Goal: Communication & Community: Answer question/provide support

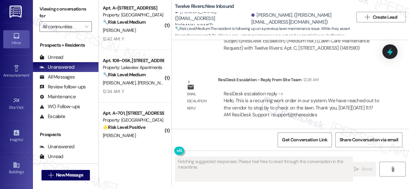
scroll to position [3, 0]
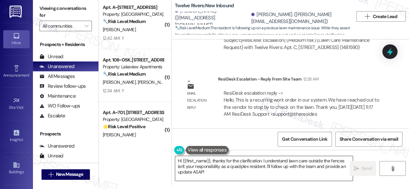
click at [226, 163] on textarea "Hi {{first_name}}, thanks for the clarification. I understand lawn care outside…" at bounding box center [264, 169] width 178 height 25
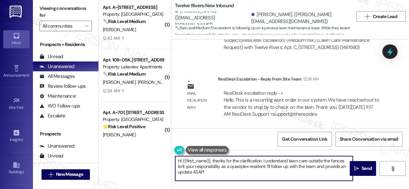
click at [226, 163] on textarea "Hi {{first_name}}, thanks for the clarification. I understand lawn care outside…" at bounding box center [264, 169] width 178 height 25
paste textarea "I wanted to provide you with an update. This is a recurring work order in our s…"
click at [178, 160] on textarea "I wanted to provide you with an update. This is a recurring work order in our s…" at bounding box center [264, 169] width 178 height 25
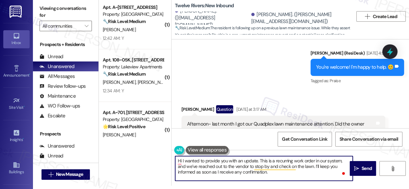
scroll to position [507, 0]
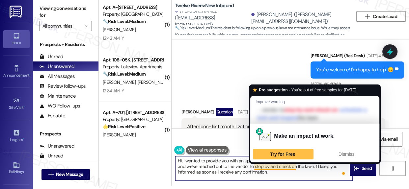
click at [233, 166] on textarea "Hi, I wanted to provide you with an update. This is a recurring work order in o…" at bounding box center [264, 169] width 178 height 25
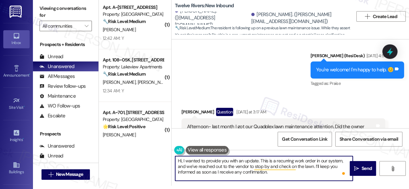
click at [261, 161] on textarea "Hi, I wanted to provide you with an update. This is a recurring work order in o…" at bounding box center [264, 169] width 178 height 25
click at [216, 171] on textarea "Hi, I wanted to provide you with an update. Upon checking, this is a recurring …" at bounding box center [264, 169] width 178 height 25
drag, startPoint x: 295, startPoint y: 173, endPoint x: 310, endPoint y: 174, distance: 14.5
click at [296, 173] on textarea "Hi, I wanted to provide you with an update. Upon checking, this is a recurring …" at bounding box center [264, 169] width 178 height 25
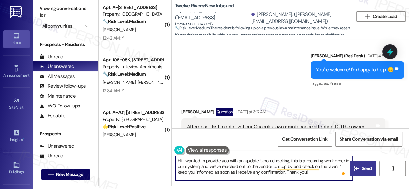
type textarea "Hi, I wanted to provide you with an update. Upon checking, this is a recurring …"
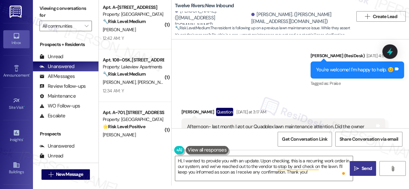
click at [360, 166] on span "Send" at bounding box center [366, 168] width 13 height 7
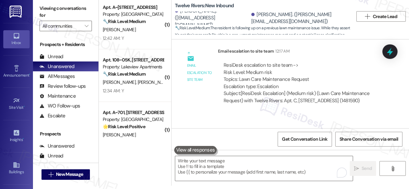
scroll to position [956, 0]
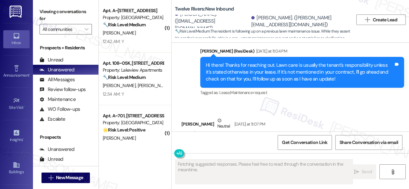
scroll to position [738, 0]
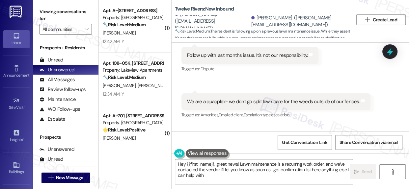
type textarea "Hey {{first_name}}, great news! Lawn maintenance is a recurring work order, and…"
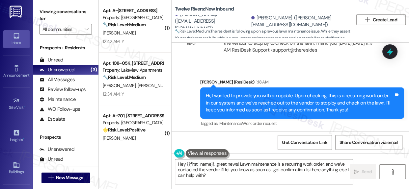
scroll to position [1025, 0]
